Goal: Task Accomplishment & Management: Manage account settings

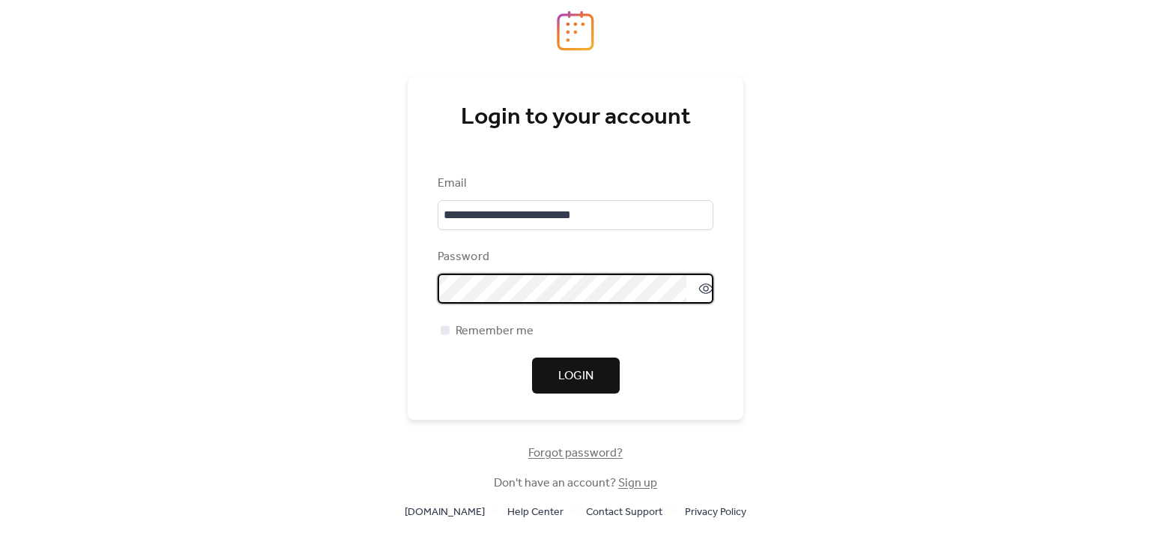
click at [590, 373] on span "Login" at bounding box center [575, 376] width 35 height 18
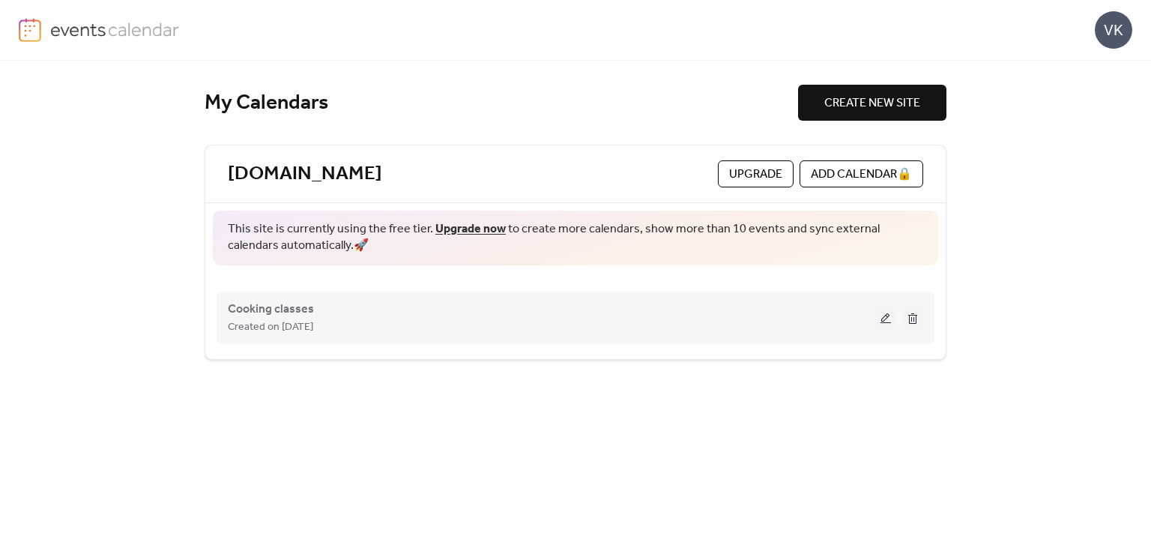
click at [392, 328] on div "Created on [DATE]" at bounding box center [551, 327] width 647 height 18
click at [313, 320] on span "Created on [DATE]" at bounding box center [270, 327] width 85 height 18
click at [886, 315] on button at bounding box center [885, 317] width 21 height 22
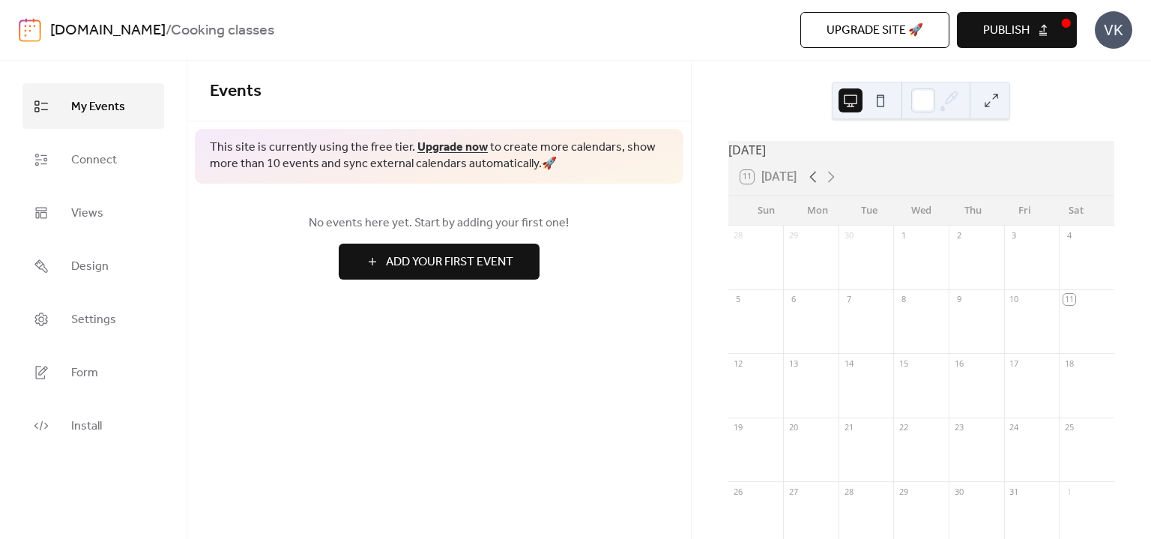
click at [814, 183] on icon at bounding box center [812, 177] width 7 height 11
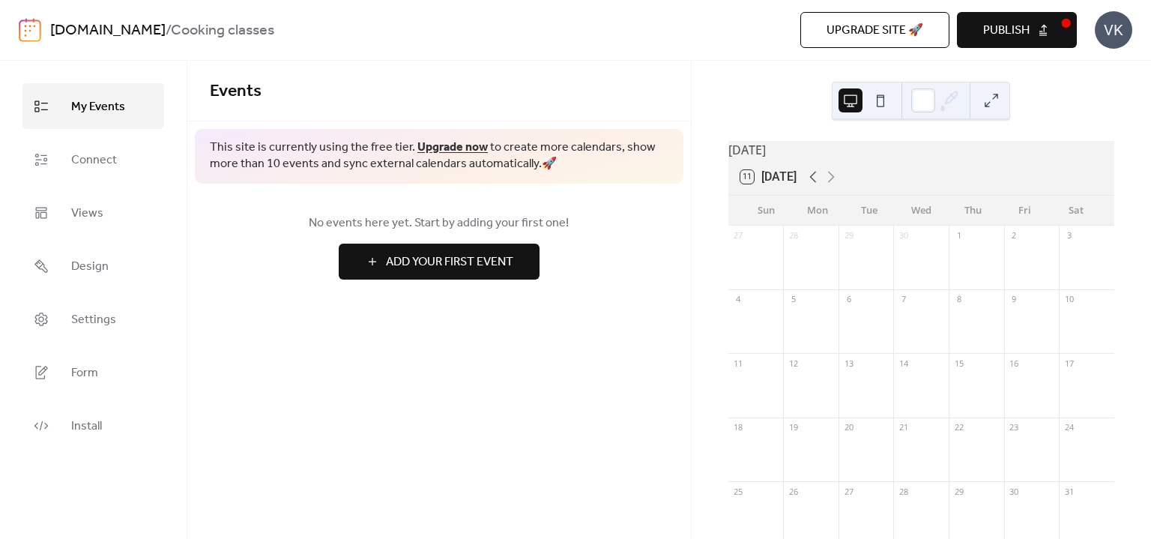
click at [814, 183] on icon at bounding box center [812, 177] width 7 height 11
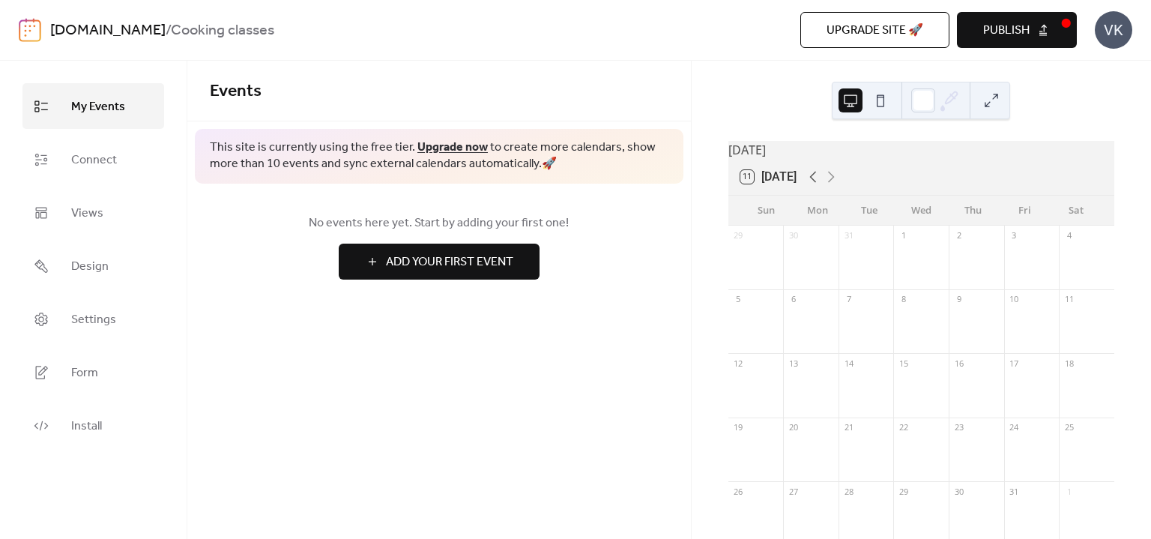
click at [814, 183] on icon at bounding box center [812, 177] width 7 height 11
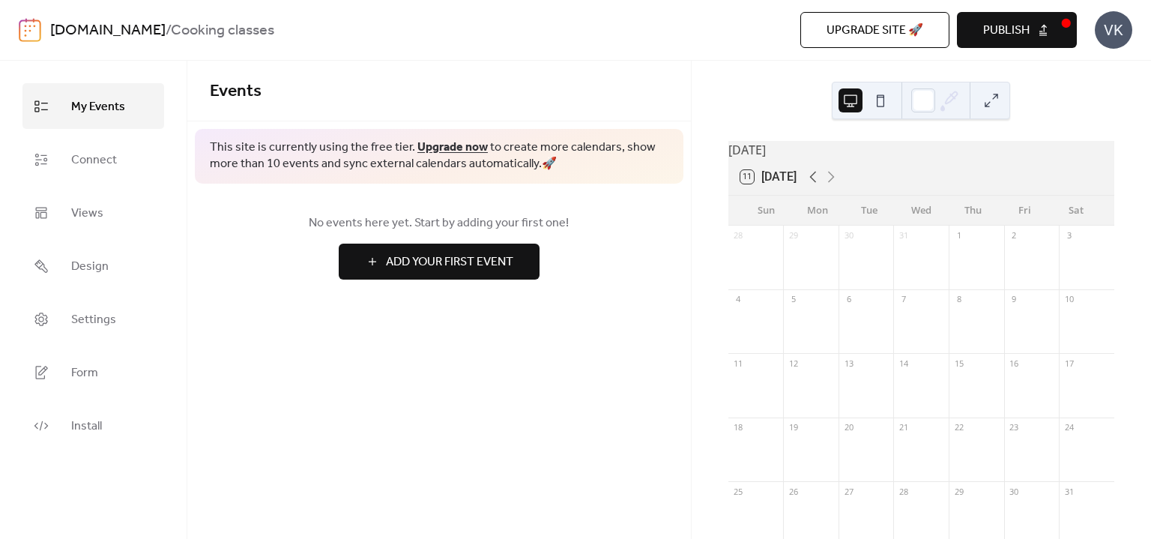
click at [814, 183] on icon at bounding box center [812, 177] width 7 height 11
click at [1119, 31] on div "VK" at bounding box center [1113, 29] width 37 height 37
click at [1107, 63] on link "Account" at bounding box center [1091, 67] width 83 height 30
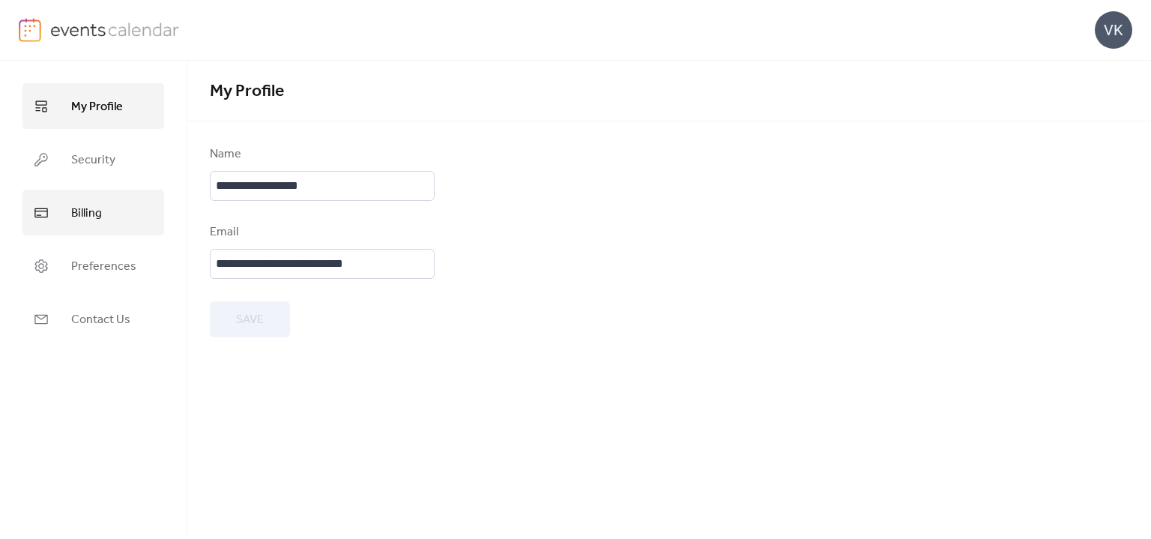
click at [69, 221] on link "Billing" at bounding box center [93, 213] width 142 height 46
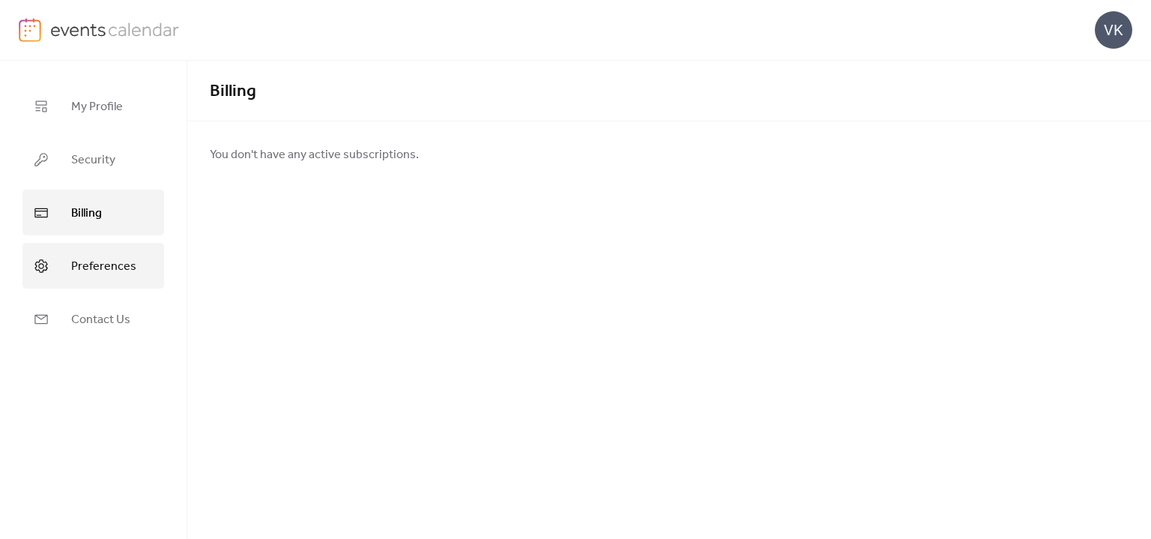
click at [85, 260] on span "Preferences" at bounding box center [103, 266] width 65 height 23
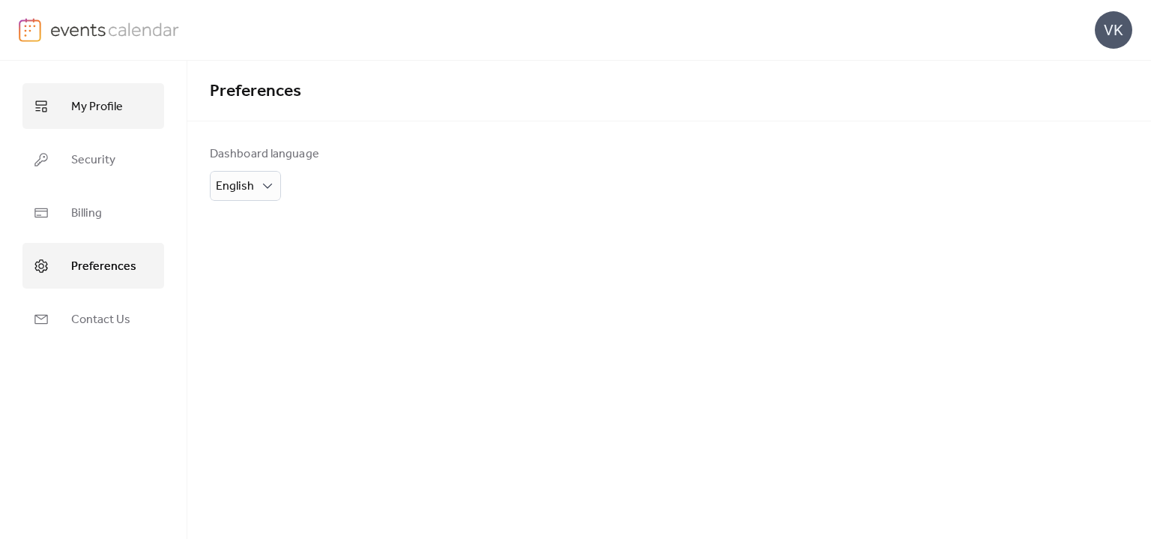
click at [118, 103] on span "My Profile" at bounding box center [97, 106] width 52 height 23
